Goal: Information Seeking & Learning: Learn about a topic

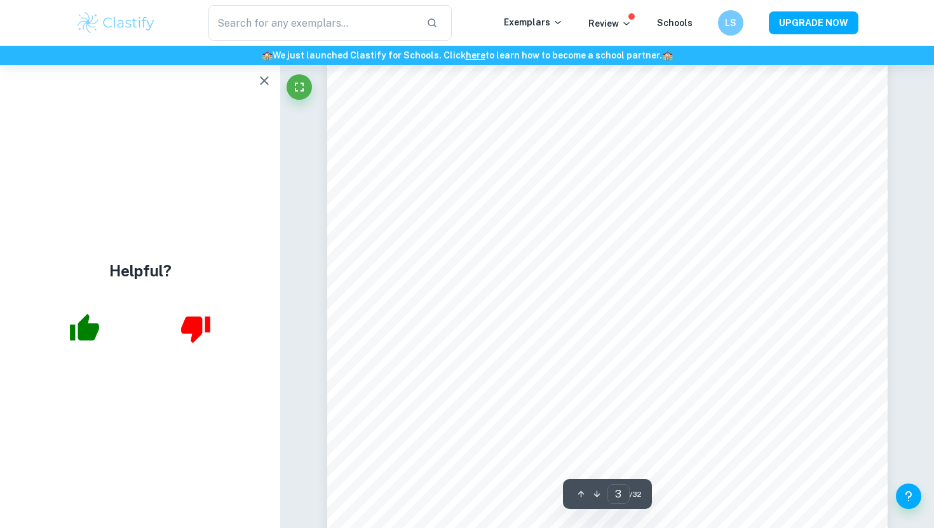
scroll to position [1907, 0]
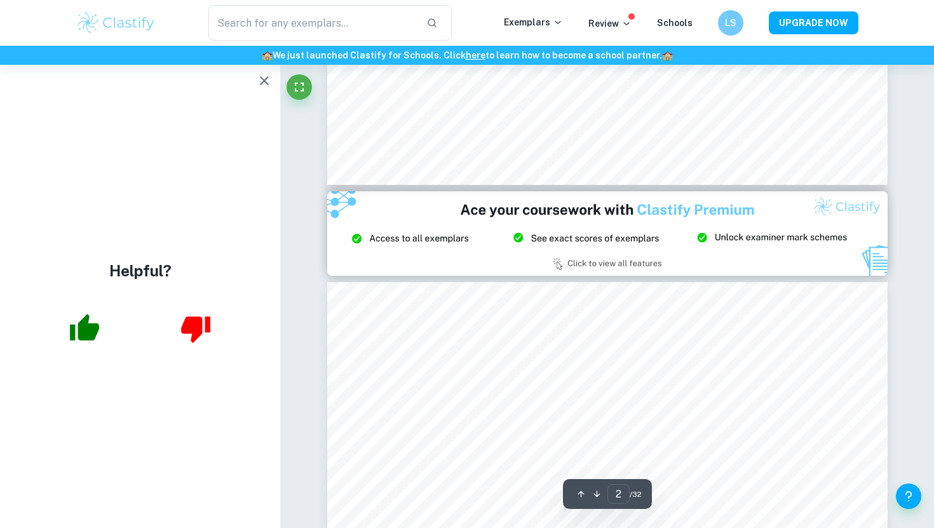
type input "3"
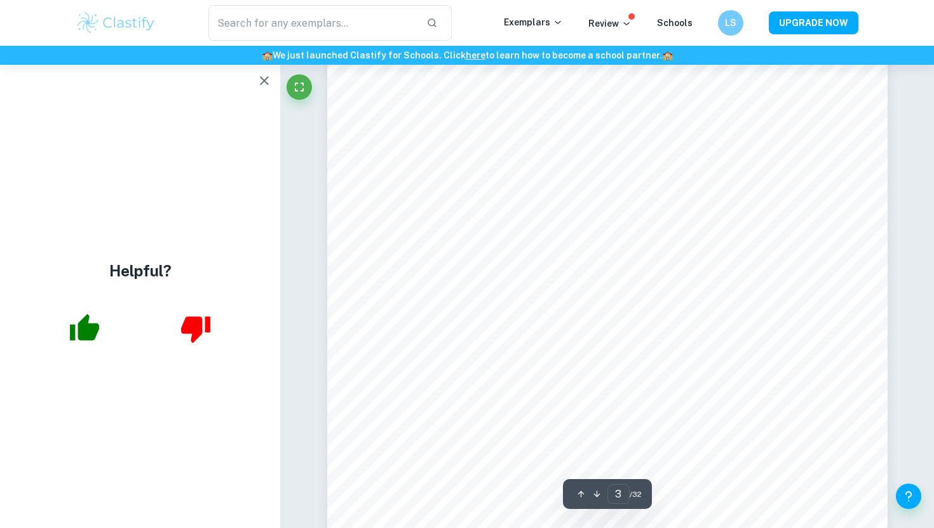
scroll to position [1979, 0]
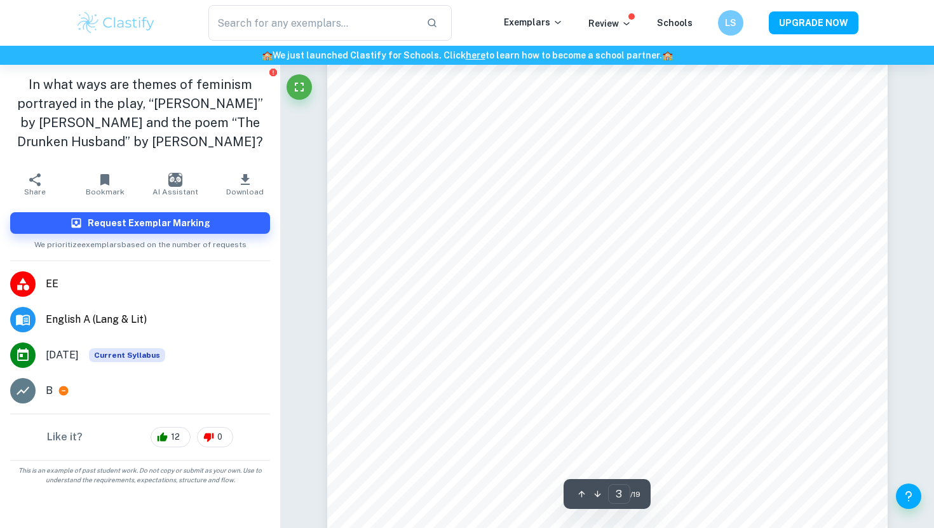
scroll to position [1810, 0]
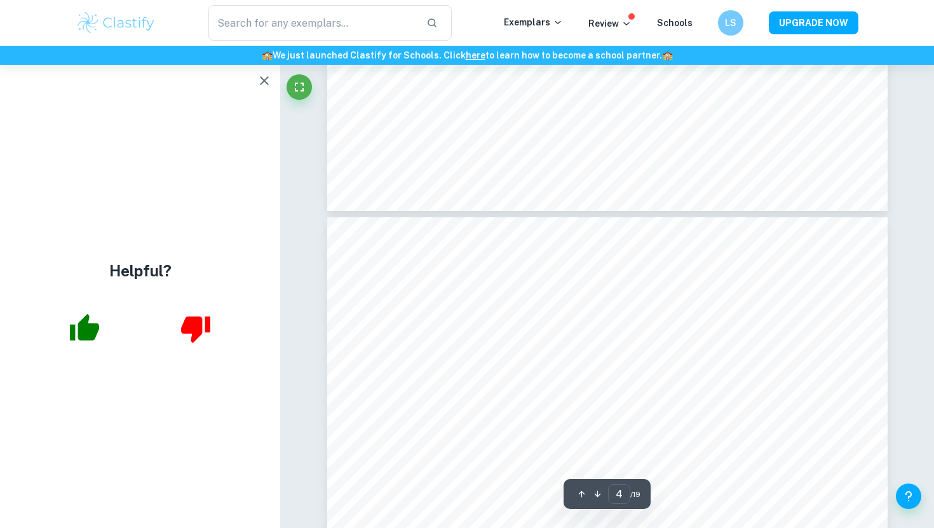
type input "3"
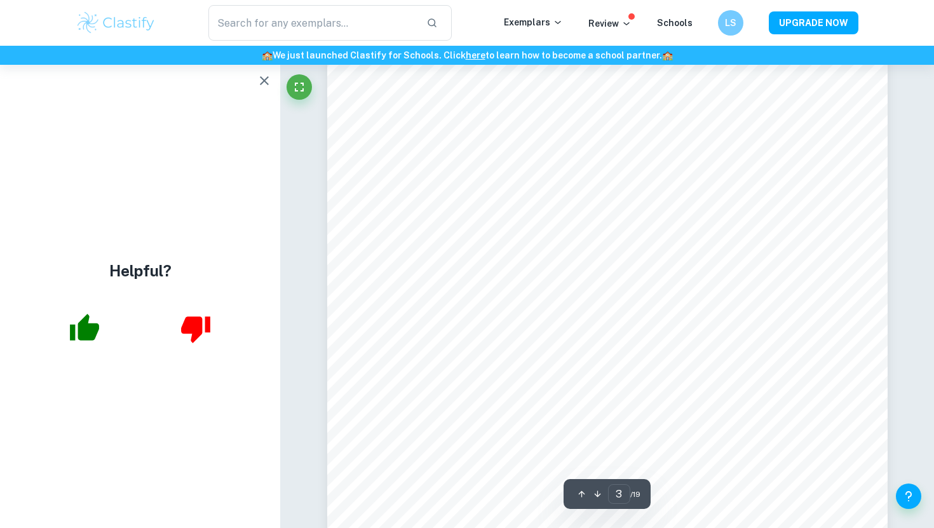
scroll to position [1845, 0]
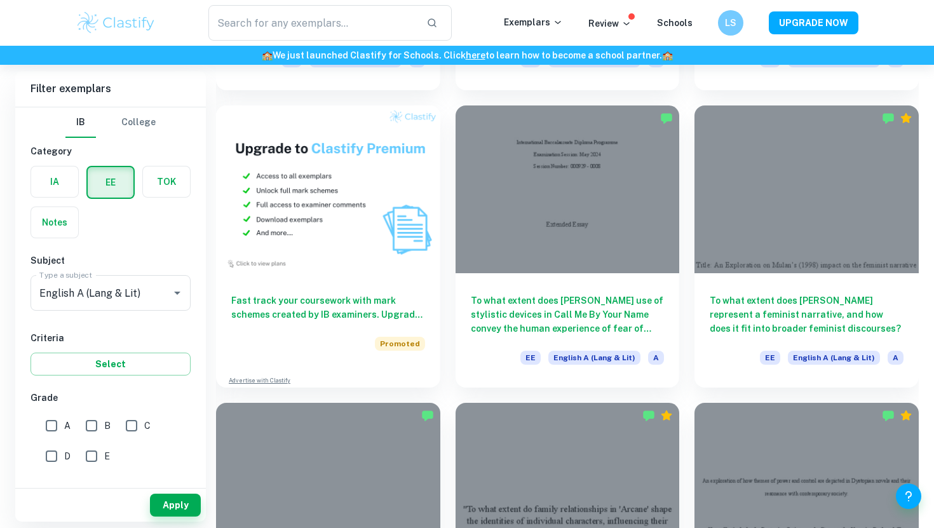
scroll to position [652, 0]
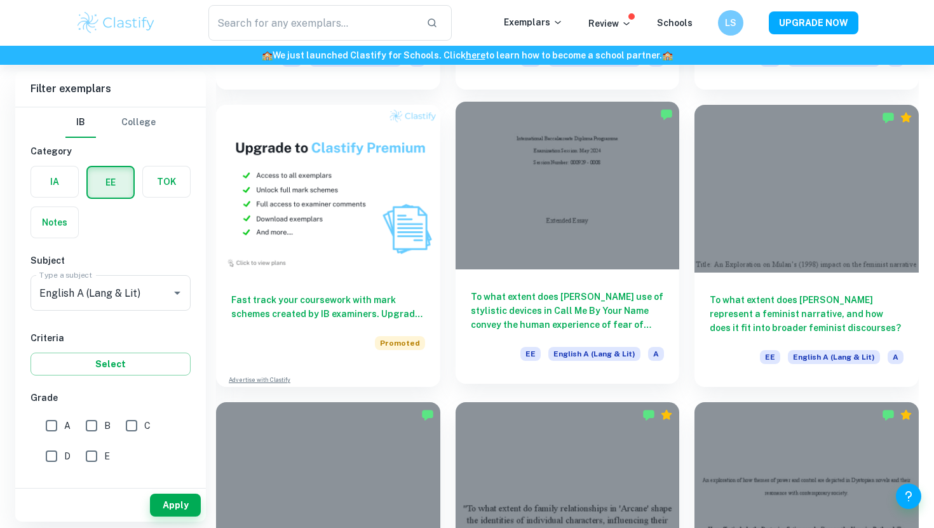
click at [553, 287] on div "To what extent does [PERSON_NAME] use of stylistic devices in Call Me By Your N…" at bounding box center [568, 327] width 224 height 114
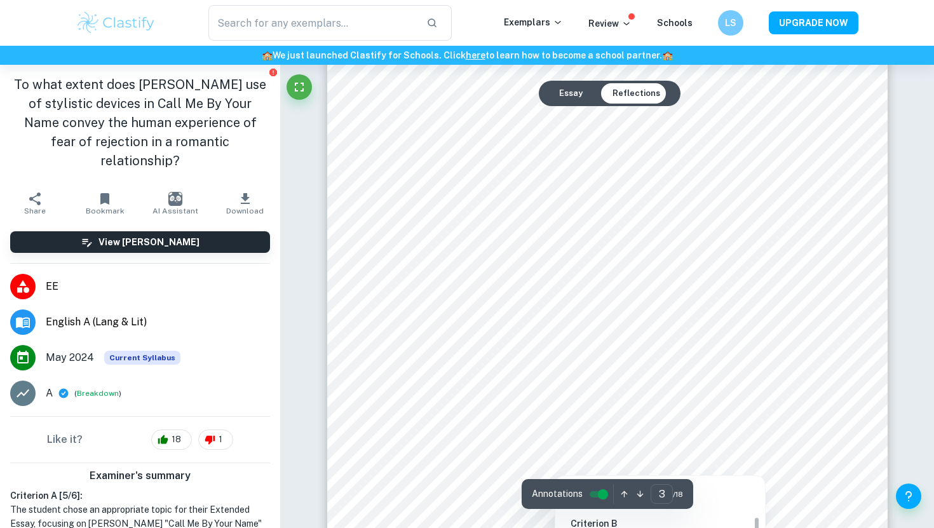
scroll to position [1831, 0]
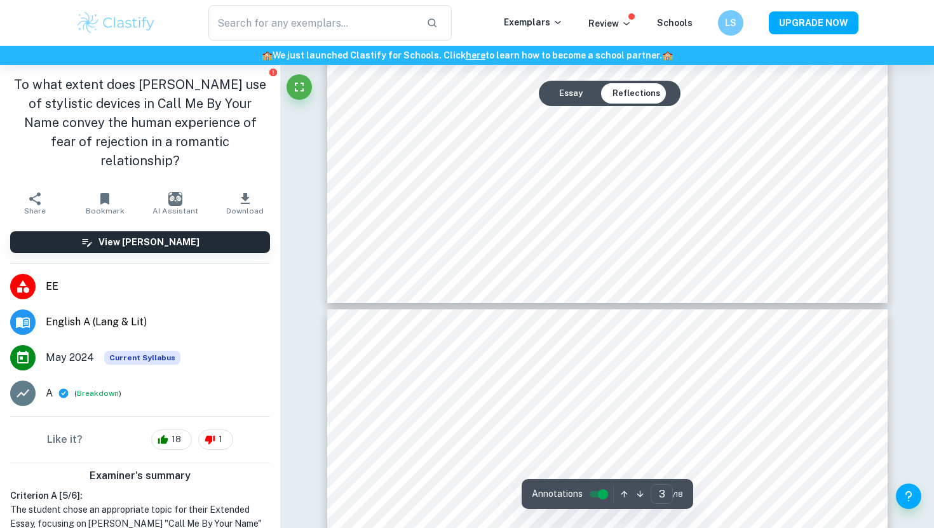
type input "4"
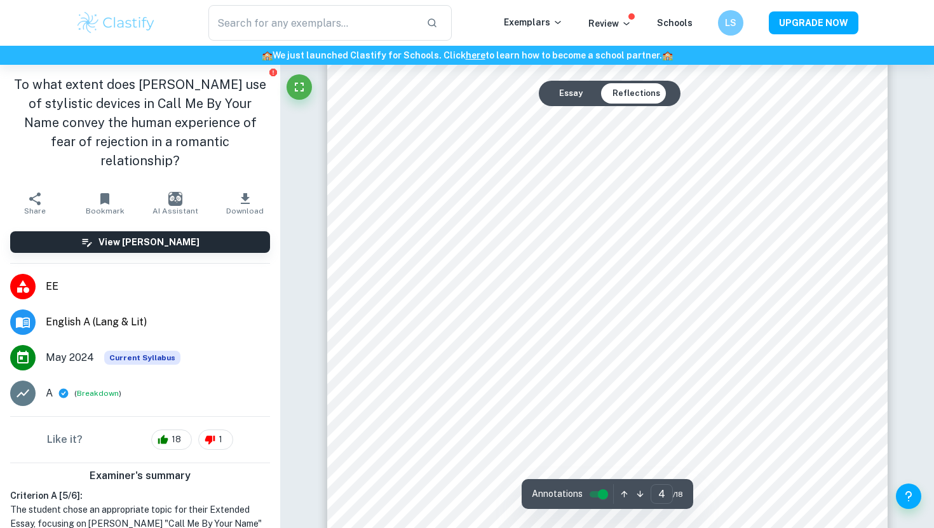
scroll to position [2628, 0]
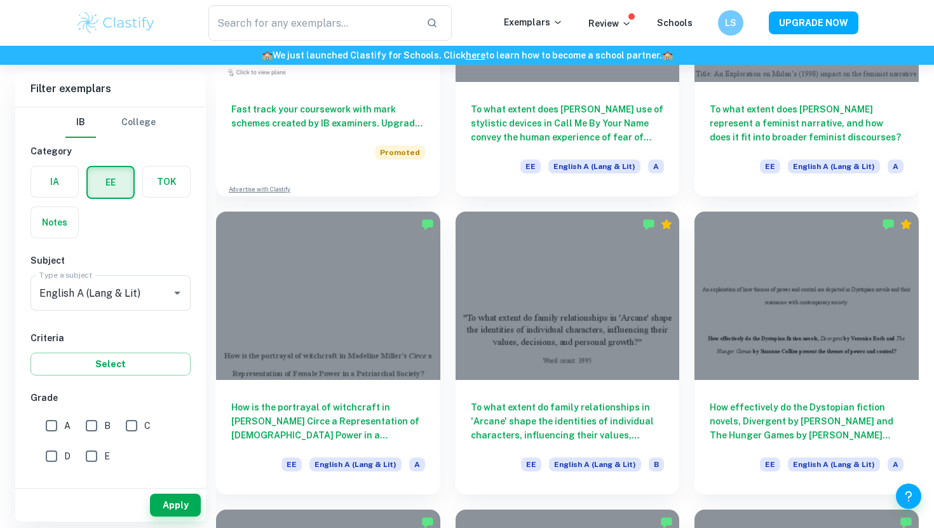
scroll to position [959, 0]
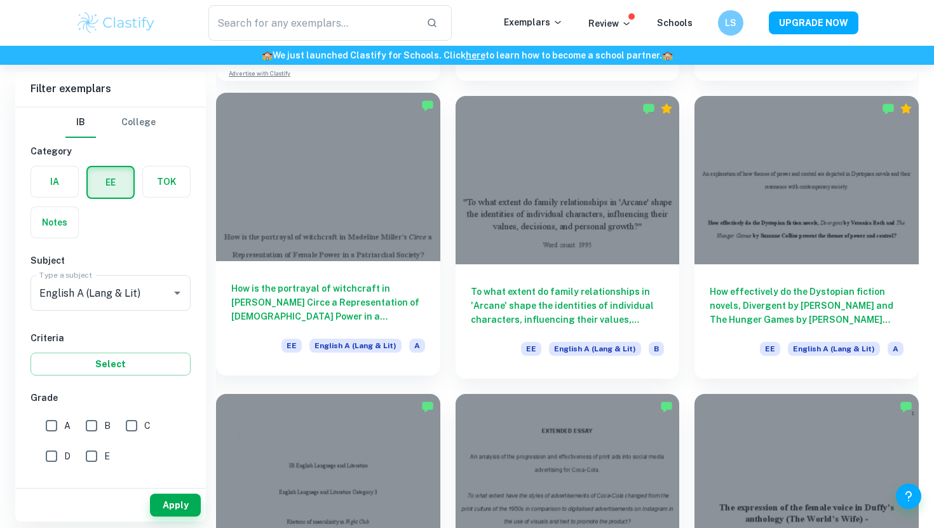
click at [376, 288] on h6 "How is the portrayal of witchcraft in [PERSON_NAME] Circe a Representation of […" at bounding box center [328, 303] width 194 height 42
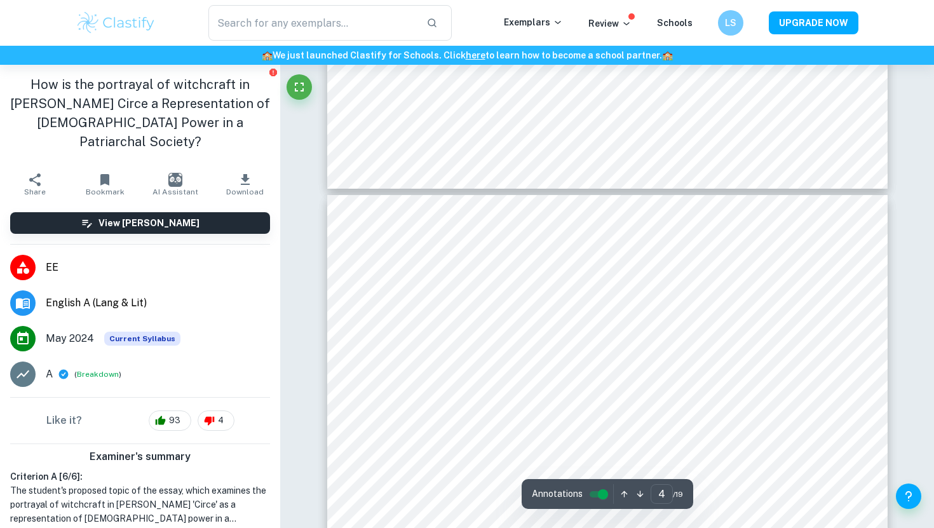
type input "3"
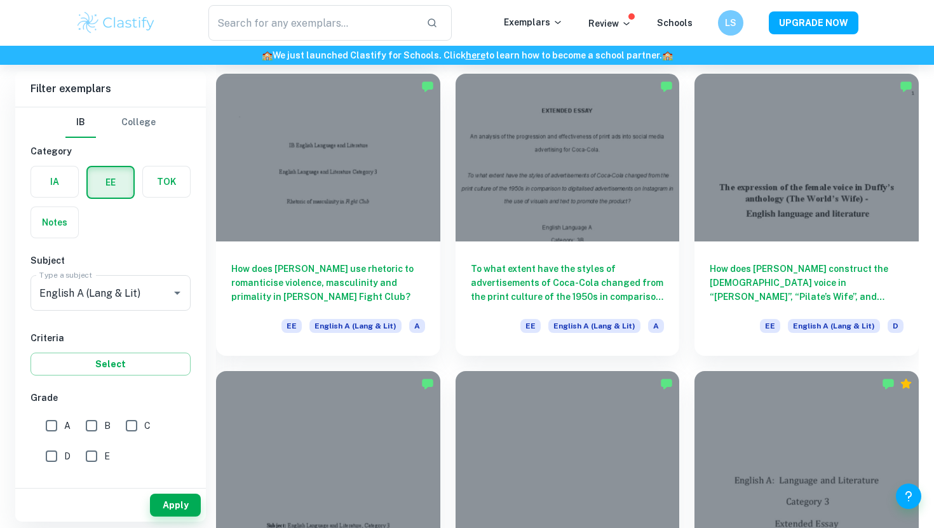
scroll to position [1280, 0]
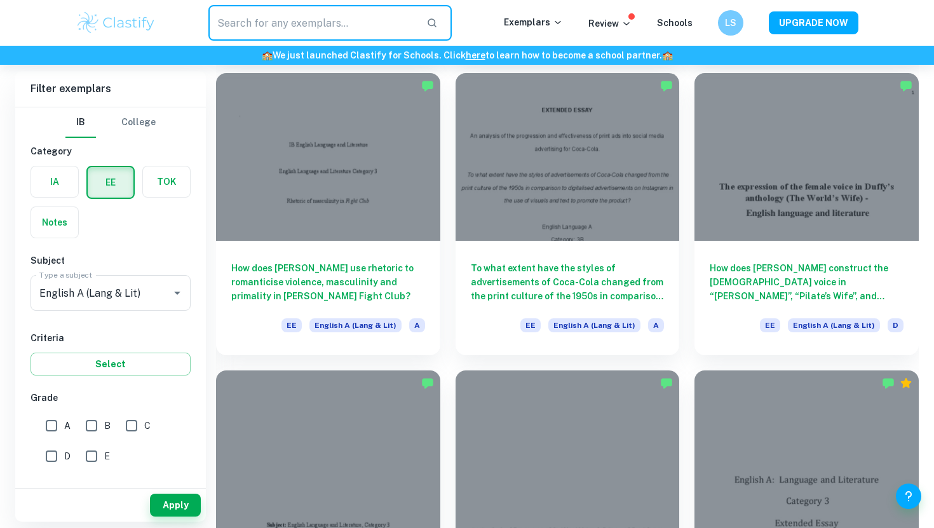
click at [320, 18] on input "text" at bounding box center [312, 23] width 208 height 36
type input "f"
type input "grief"
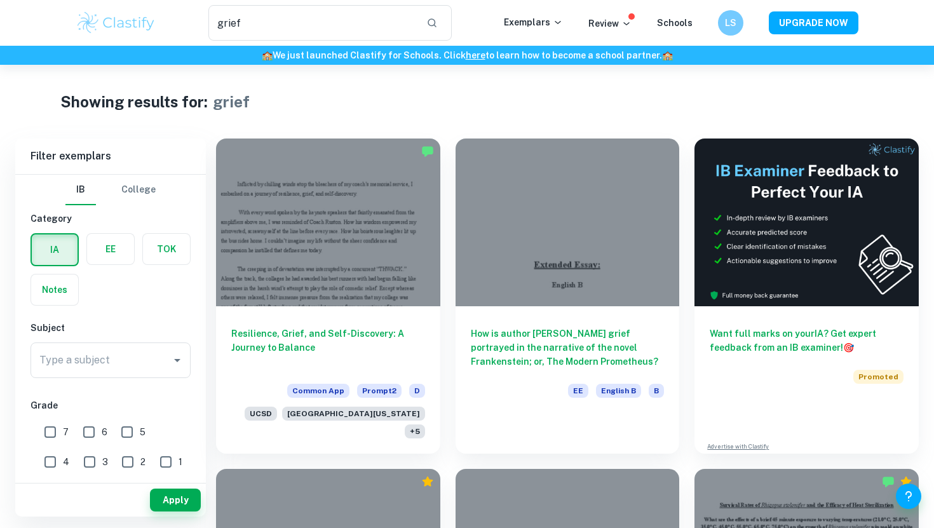
click at [112, 262] on label "button" at bounding box center [110, 249] width 47 height 31
click at [0, 0] on input "radio" at bounding box center [0, 0] width 0 height 0
click at [363, 32] on input "grief" at bounding box center [312, 23] width 208 height 36
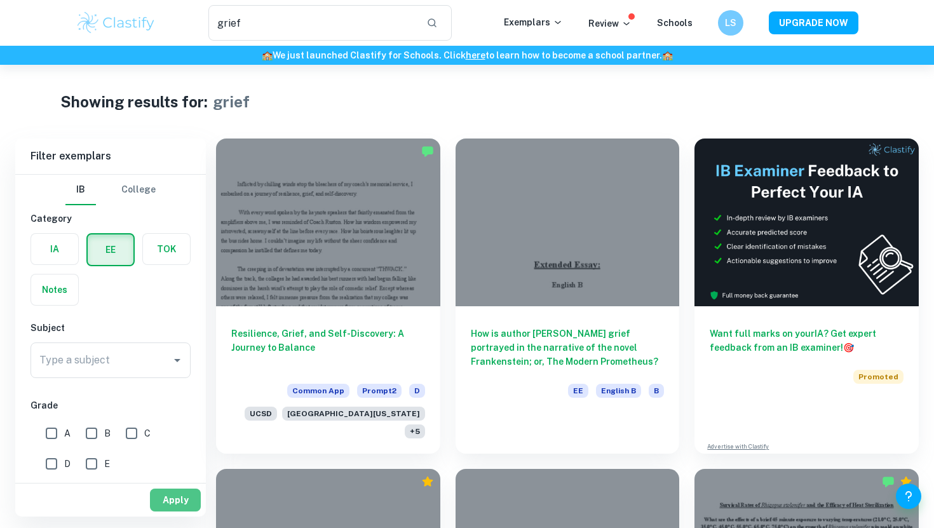
click at [176, 500] on button "Apply" at bounding box center [175, 500] width 51 height 23
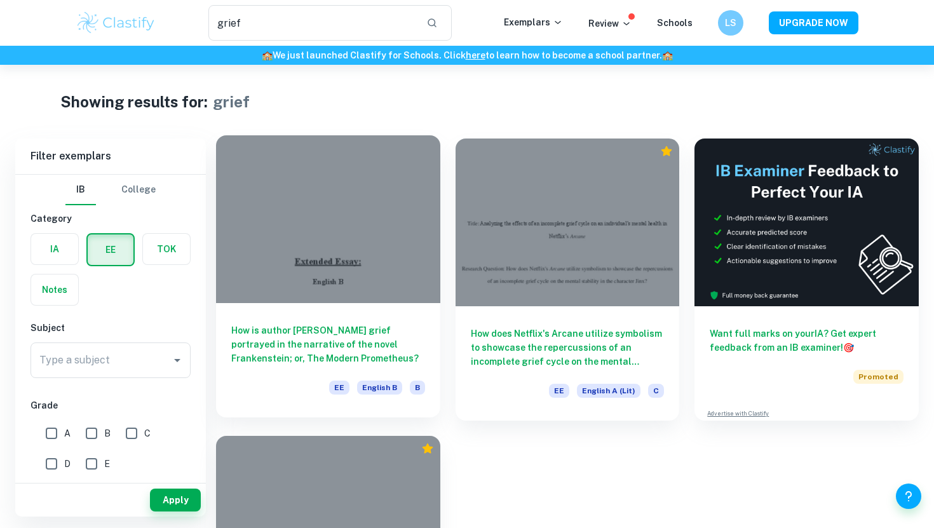
click at [383, 335] on h6 "How is author [PERSON_NAME] grief portrayed in the narrative of the novel Frank…" at bounding box center [328, 345] width 194 height 42
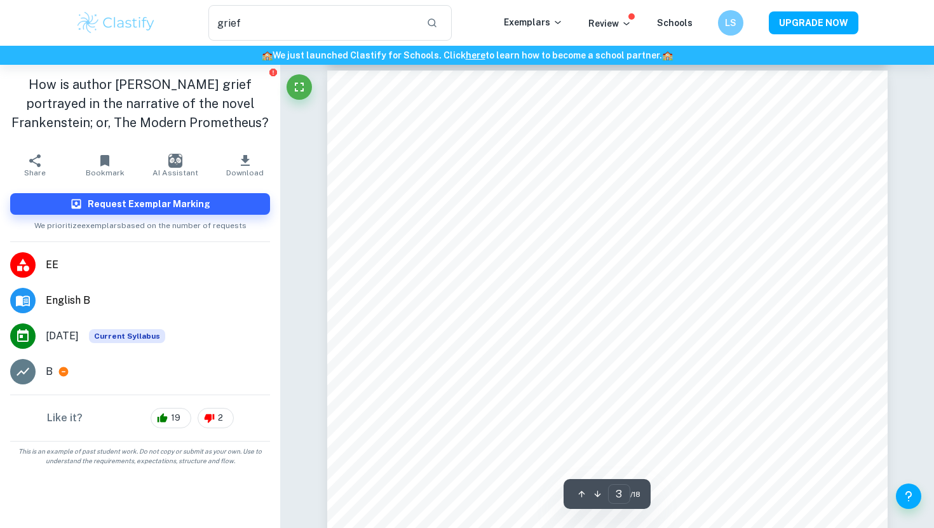
scroll to position [1784, 0]
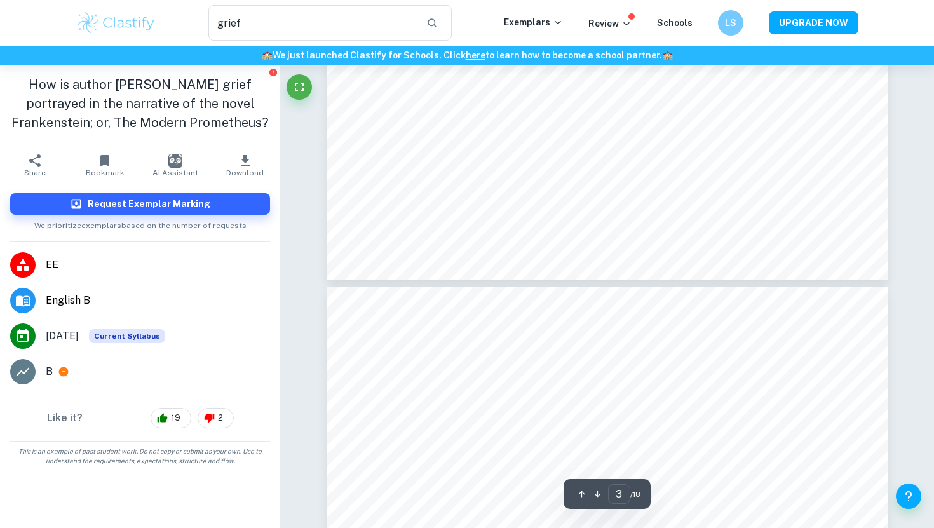
type input "4"
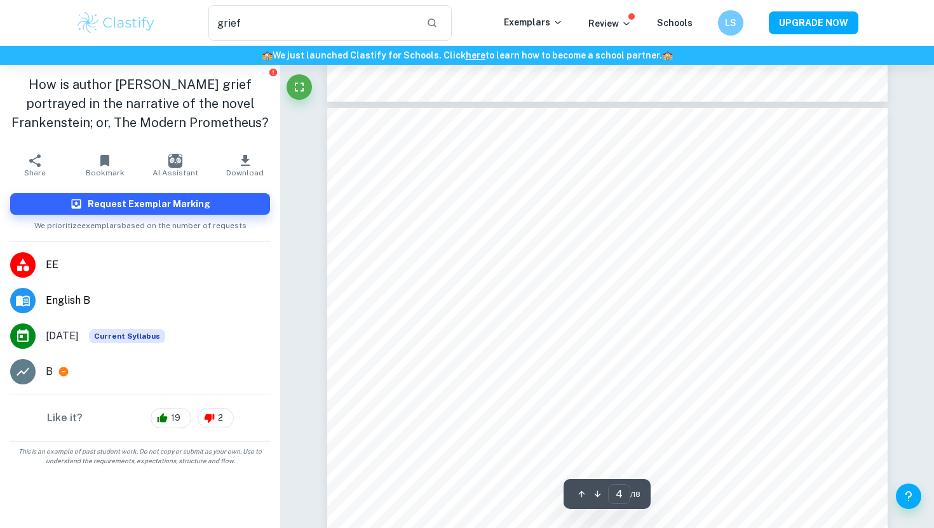
scroll to position [2617, 0]
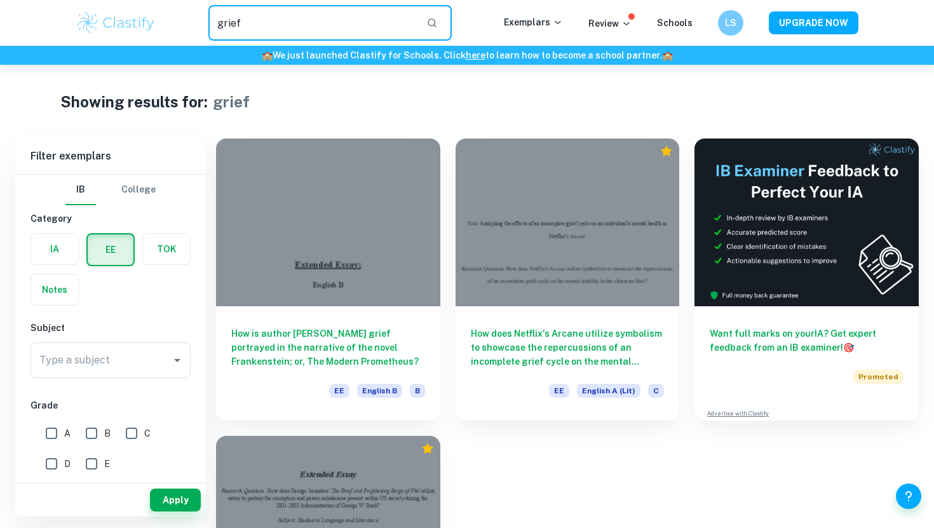
drag, startPoint x: 254, startPoint y: 26, endPoint x: 157, endPoint y: 17, distance: 97.1
click at [156, 17] on div "grief ​" at bounding box center [330, 23] width 348 height 36
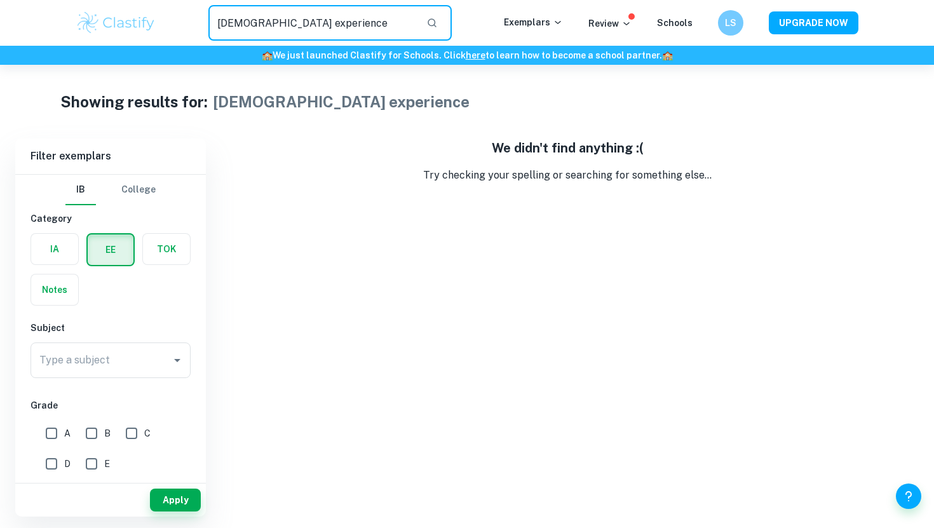
drag, startPoint x: 311, startPoint y: 26, endPoint x: 248, endPoint y: 24, distance: 63.6
click at [247, 24] on input "[DEMOGRAPHIC_DATA] experience" at bounding box center [312, 23] width 208 height 36
type input "[DEMOGRAPHIC_DATA]"
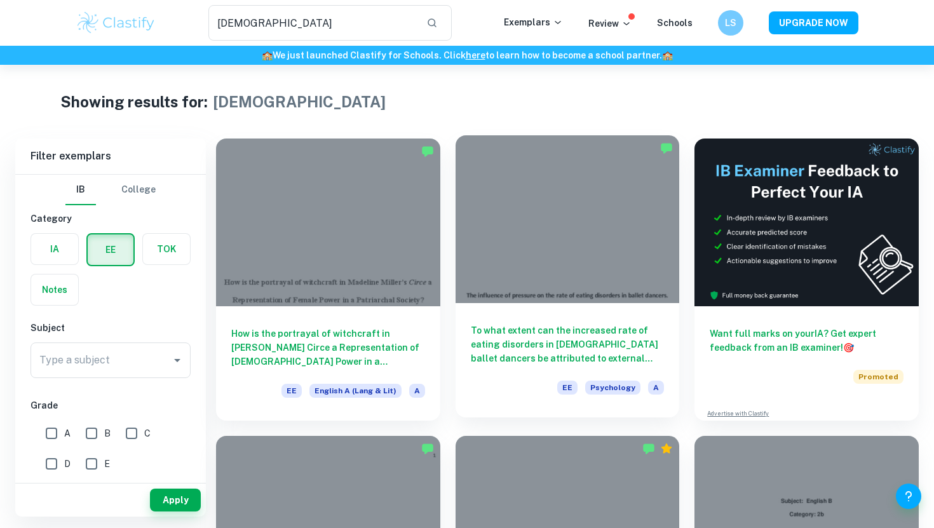
click at [500, 347] on h6 "To what extent can the increased rate of eating disorders in [DEMOGRAPHIC_DATA]…" at bounding box center [568, 345] width 194 height 42
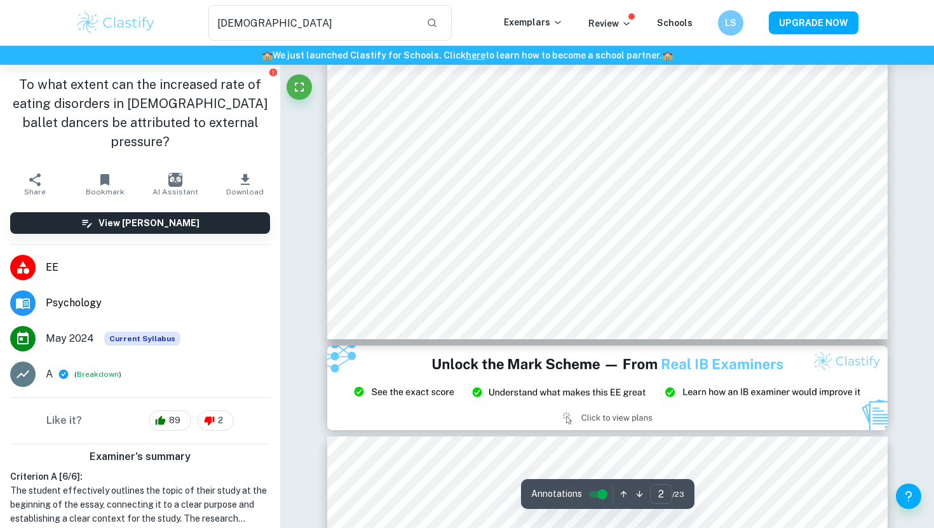
type input "3"
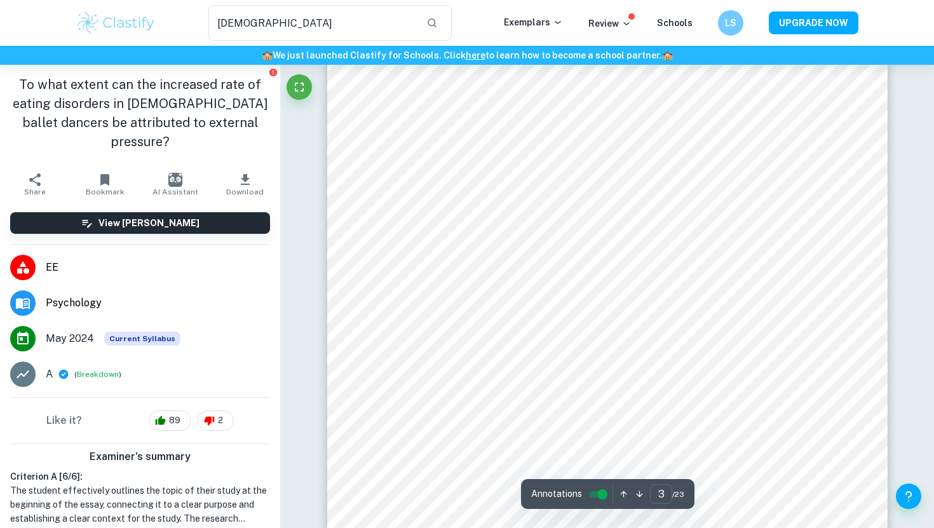
scroll to position [1804, 0]
